Goal: Navigation & Orientation: Find specific page/section

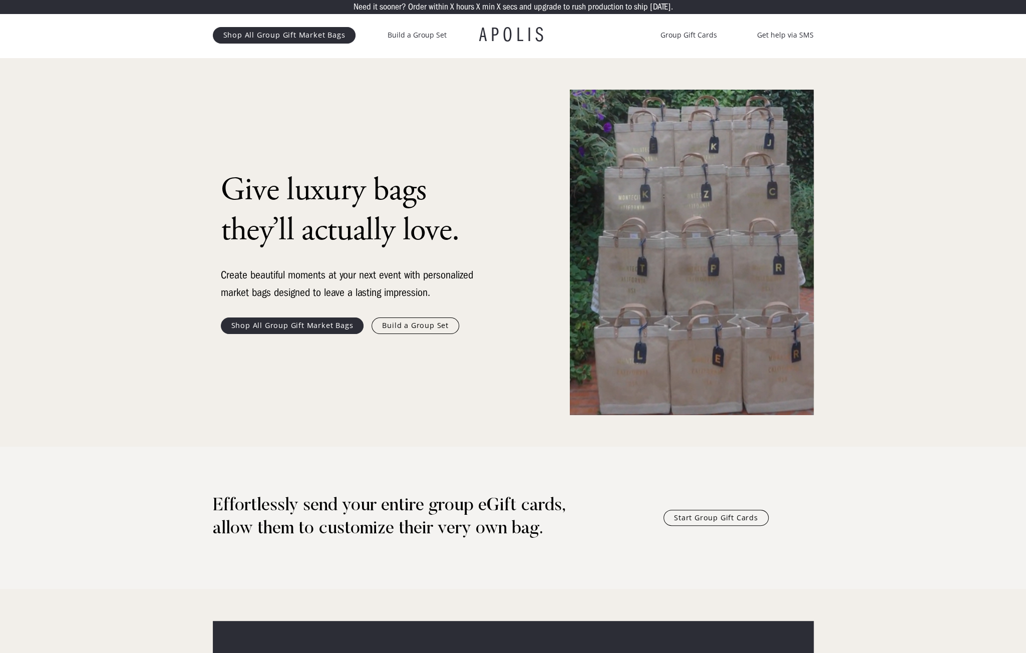
click at [422, 323] on link "Build a Group Set" at bounding box center [415, 325] width 88 height 16
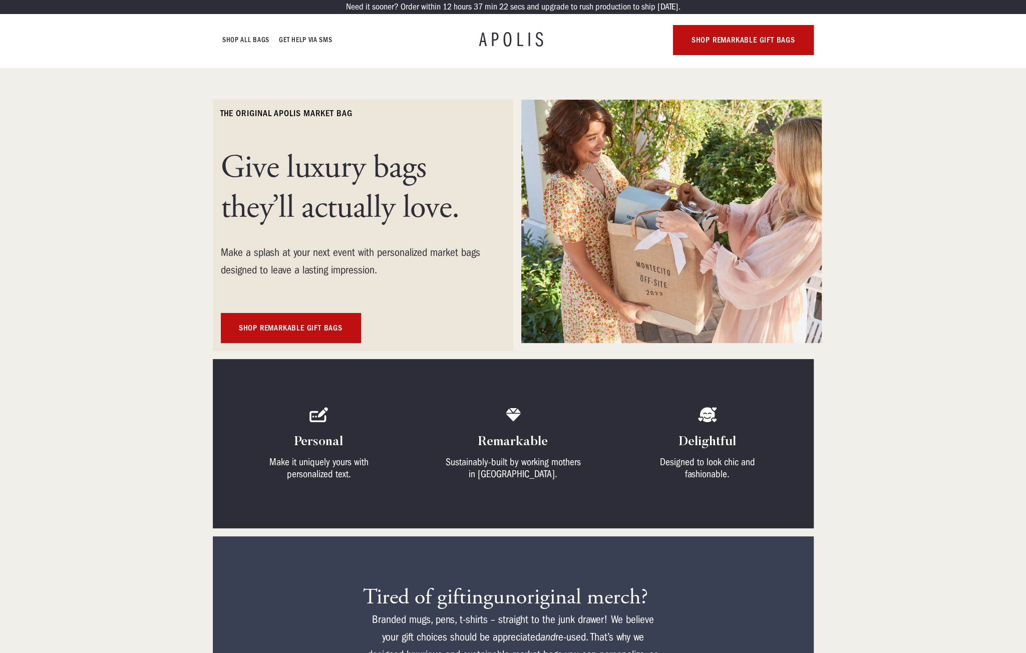
click at [213, 54] on div "Shop All Bags GET HELP VIA SMS APOLIS Shop Remarkable gift bags" at bounding box center [513, 40] width 601 height 30
click at [1, 67] on div "Need it sooner? Order [DATE] 37 min 13 secs and upgrade to rush production to s…" at bounding box center [513, 34] width 1026 height 68
